Goal: Information Seeking & Learning: Learn about a topic

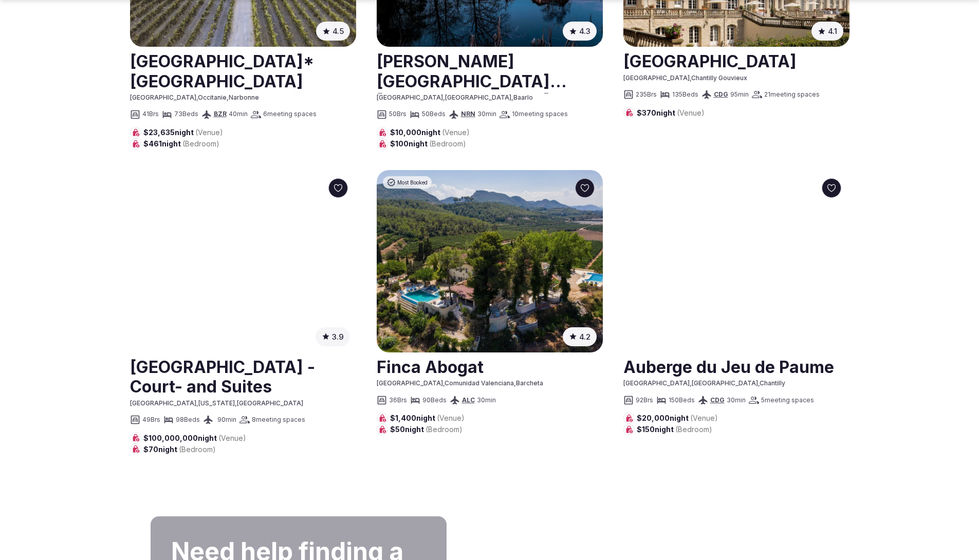
scroll to position [1153, 0]
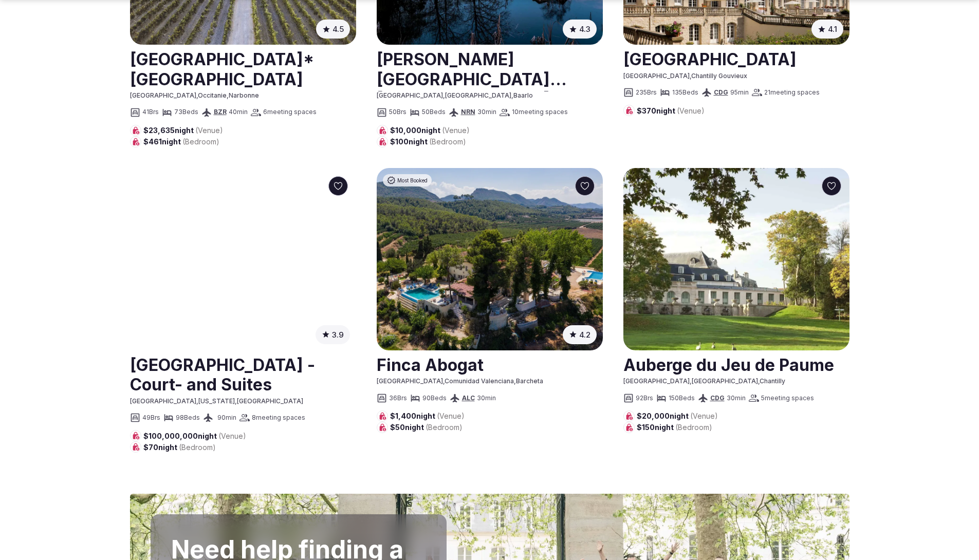
click at [234, 244] on div "3.9 ( 71 )" at bounding box center [243, 259] width 226 height 182
click at [211, 369] on link at bounding box center [243, 374] width 226 height 46
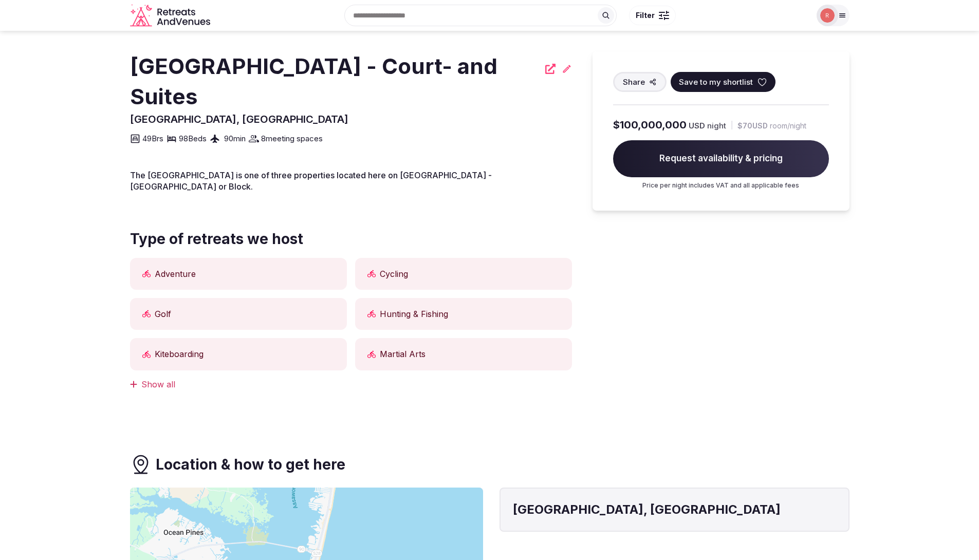
click at [67, 363] on section "Dunes Manor Hotel - Court- and Suites Ocean City, United States Share Save to m…" at bounding box center [489, 239] width 979 height 417
